Goal: Task Accomplishment & Management: Manage account settings

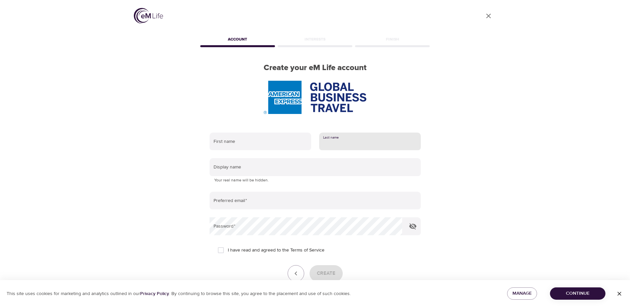
click at [374, 138] on input "text" at bounding box center [370, 142] width 102 height 18
type input "Poloschek poloschek"
type input "ina"
type input "[EMAIL_ADDRESS][DOMAIN_NAME]"
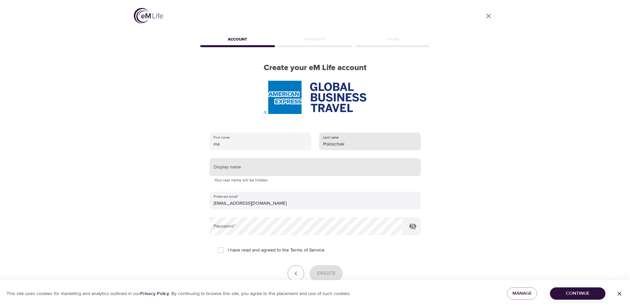
type input "Poloschek"
click at [251, 167] on input "text" at bounding box center [315, 167] width 211 height 18
type input "i"
type input "Ina"
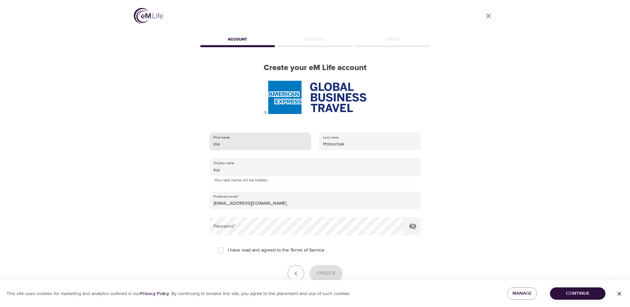
click at [214, 143] on input "ina" at bounding box center [261, 142] width 102 height 18
type input "Ina"
click at [410, 227] on icon "button" at bounding box center [412, 226] width 7 height 6
click at [220, 252] on input "I have read and agreed to the Terms of Service" at bounding box center [221, 250] width 14 height 14
checkbox input "true"
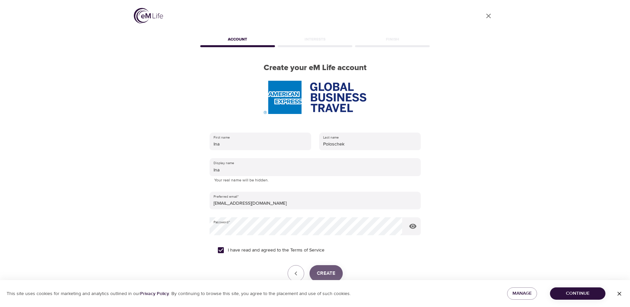
click at [331, 270] on span "Create" at bounding box center [326, 273] width 19 height 9
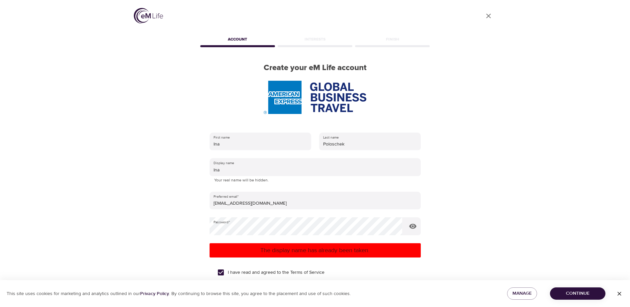
scroll to position [60, 0]
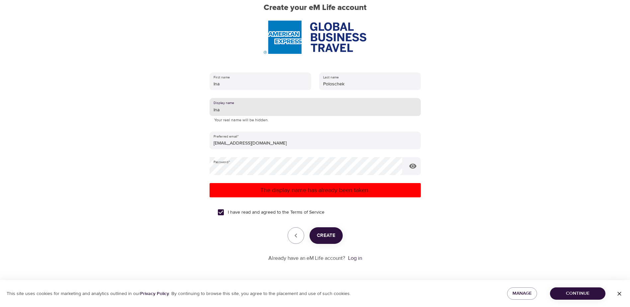
click at [232, 111] on input "Ina" at bounding box center [315, 107] width 211 height 18
type input "Ina1"
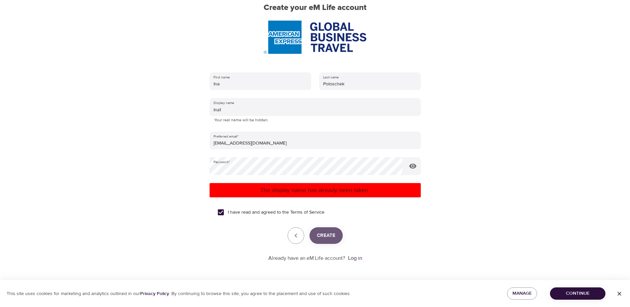
click at [331, 232] on span "Create" at bounding box center [326, 235] width 19 height 9
click at [355, 259] on link "Log in" at bounding box center [355, 258] width 14 height 7
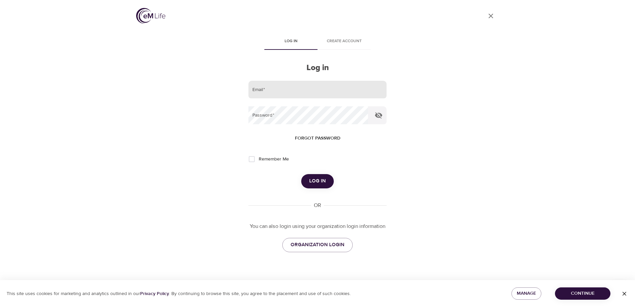
click at [319, 92] on input "email" at bounding box center [317, 90] width 138 height 18
type input "[EMAIL_ADDRESS][DOMAIN_NAME]"
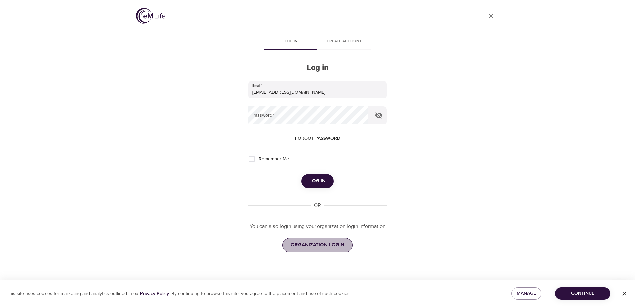
click at [313, 243] on span "ORGANIZATION LOGIN" at bounding box center [318, 244] width 54 height 9
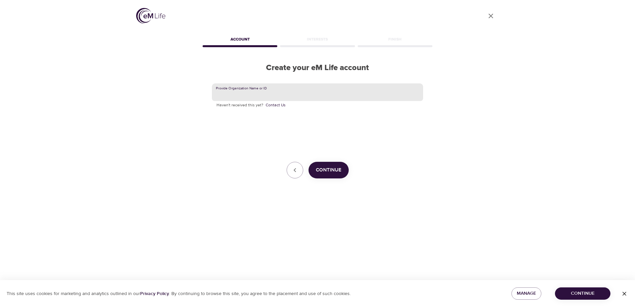
click at [250, 93] on input "text" at bounding box center [317, 92] width 211 height 18
click at [316, 38] on div "Interests" at bounding box center [317, 40] width 77 height 13
click at [299, 171] on icon "button" at bounding box center [295, 170] width 8 height 8
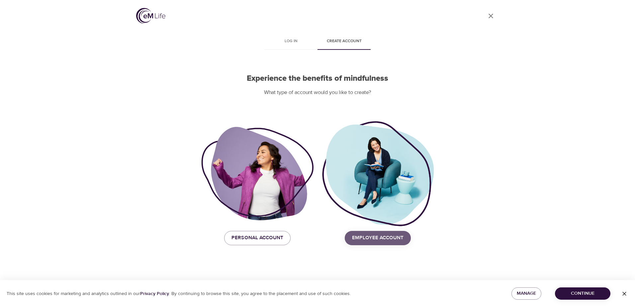
click at [391, 241] on span "Employee Account" at bounding box center [377, 238] width 51 height 9
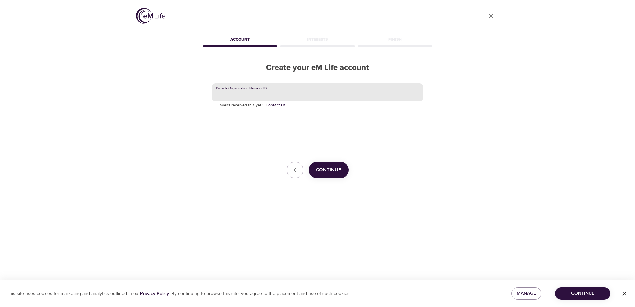
click at [246, 90] on input "text" at bounding box center [317, 92] width 211 height 18
click at [297, 172] on icon "button" at bounding box center [295, 170] width 8 height 8
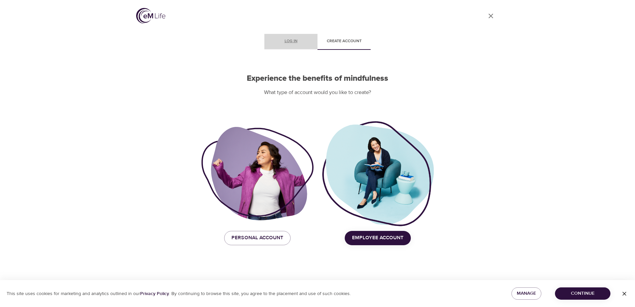
click at [286, 41] on span "Log in" at bounding box center [290, 41] width 45 height 7
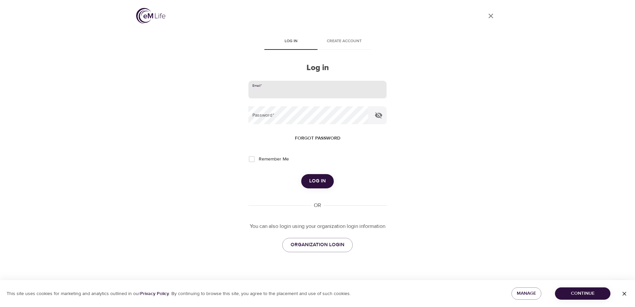
click at [274, 87] on input "email" at bounding box center [317, 90] width 138 height 18
type input "[EMAIL_ADDRESS][DOMAIN_NAME]"
click at [301, 174] on button "Log in" at bounding box center [317, 181] width 33 height 14
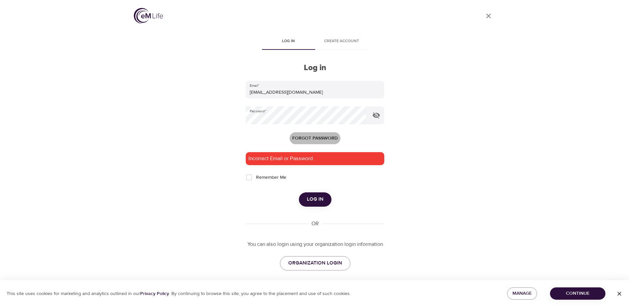
click at [308, 138] on span "Forgot password" at bounding box center [315, 138] width 46 height 8
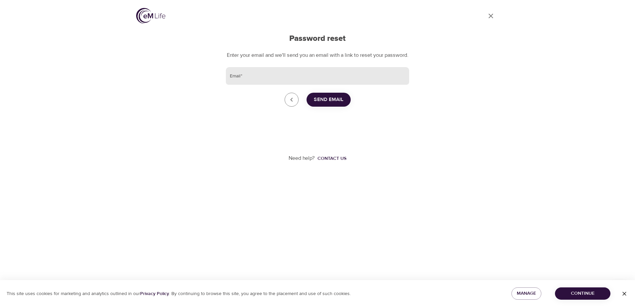
click at [245, 81] on input "Email   *" at bounding box center [317, 76] width 183 height 18
type input "[EMAIL_ADDRESS][DOMAIN_NAME]"
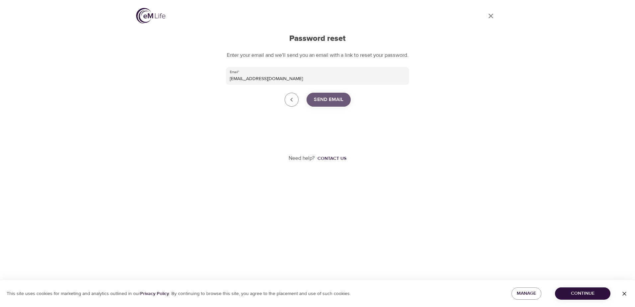
click at [342, 104] on span "Send Email" at bounding box center [329, 99] width 30 height 9
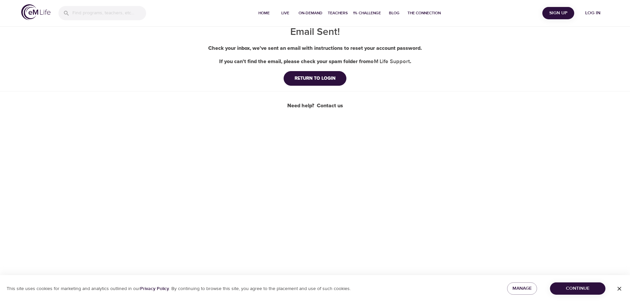
click at [480, 117] on div "Home Live On-Demand Teachers 1% Challenge Blog The Connection Sign Up Log in Em…" at bounding box center [315, 151] width 630 height 302
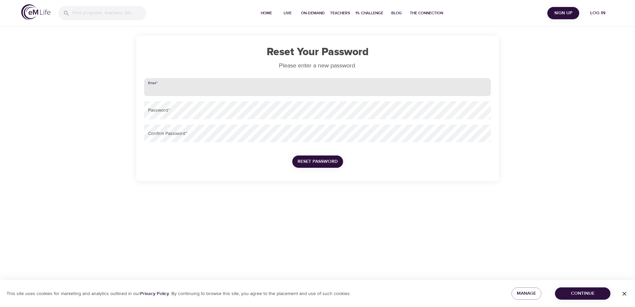
click at [179, 86] on input "email" at bounding box center [317, 87] width 347 height 18
type input "[EMAIL_ADDRESS][DOMAIN_NAME]"
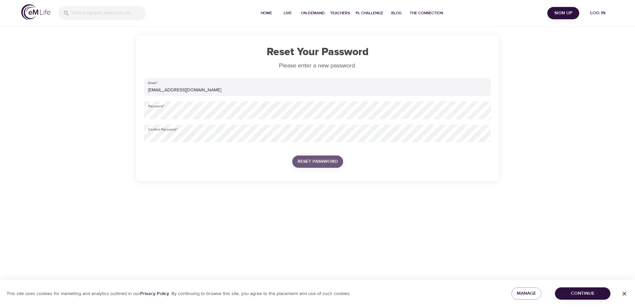
click at [333, 162] on span "Reset Password" at bounding box center [318, 161] width 40 height 8
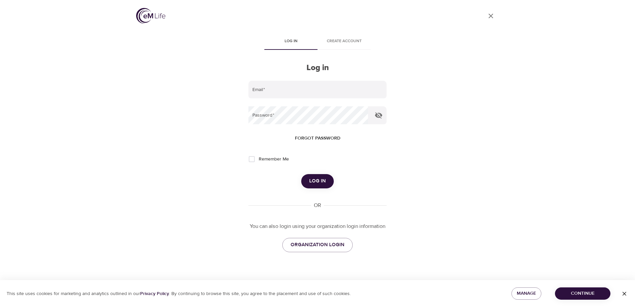
type input "[EMAIL_ADDRESS][DOMAIN_NAME]"
click at [251, 159] on input "Remember Me" at bounding box center [252, 159] width 14 height 14
checkbox input "true"
click at [319, 182] on span "Log in" at bounding box center [317, 181] width 17 height 9
